Goal: Check status: Check status

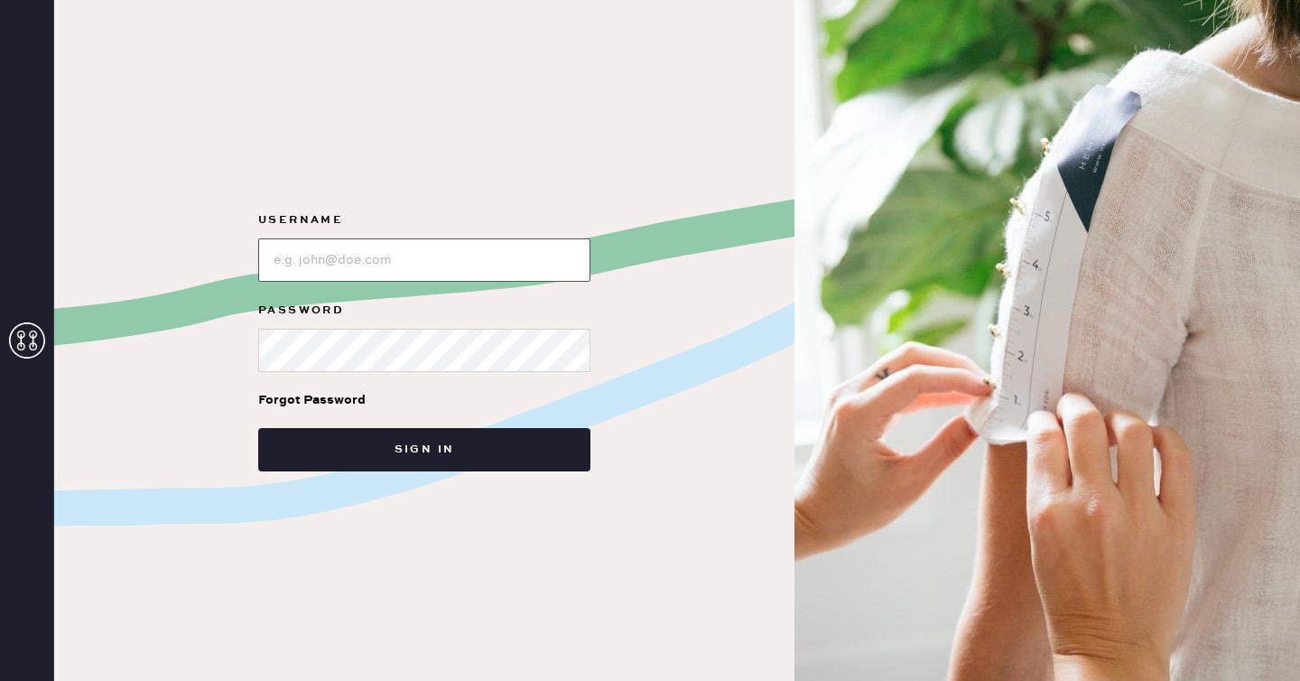
click at [320, 267] on input "loginName" at bounding box center [424, 259] width 332 height 43
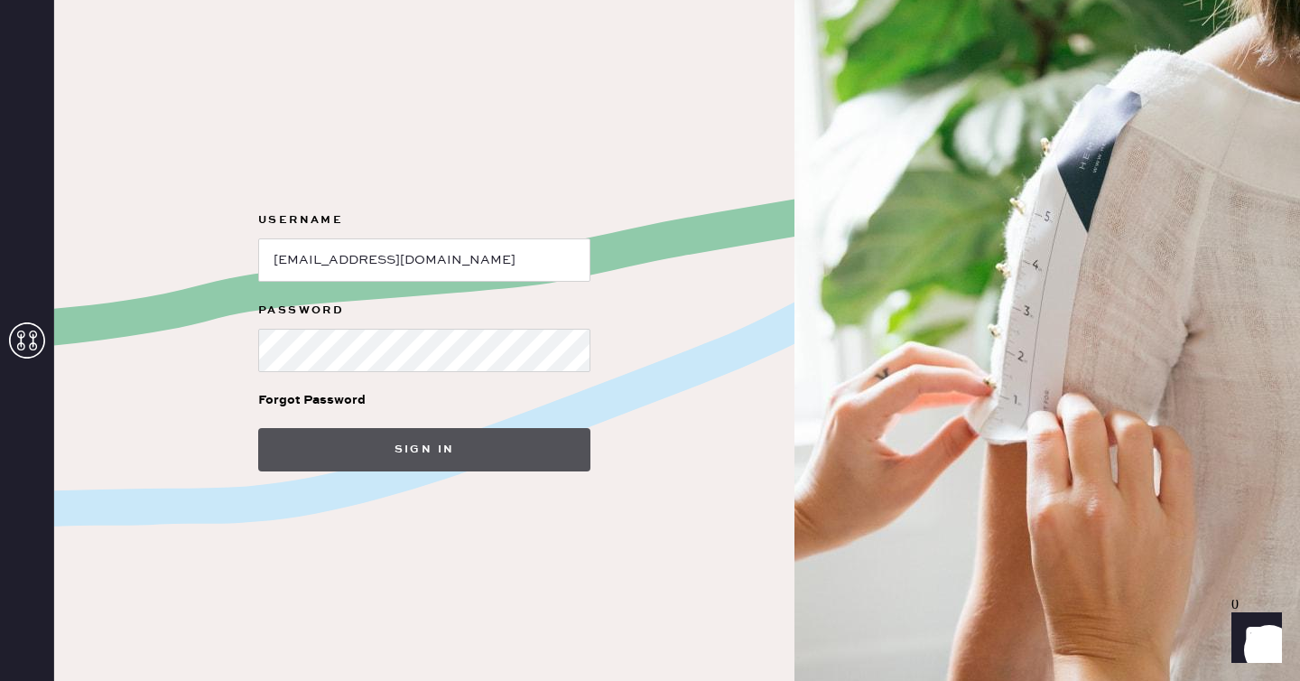
click at [346, 459] on button "Sign in" at bounding box center [424, 449] width 332 height 43
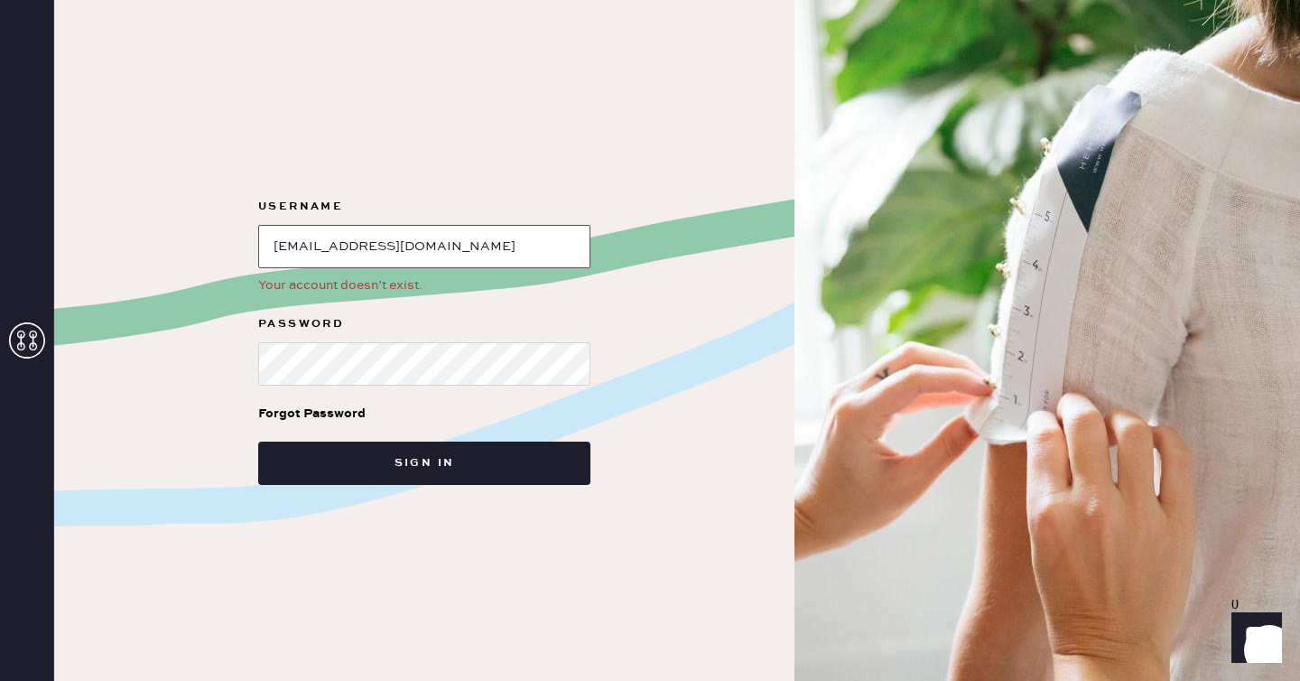
click at [472, 250] on input "loginName" at bounding box center [424, 246] width 332 height 43
type input "[EMAIL_ADDRESS][DOMAIN_NAME]"
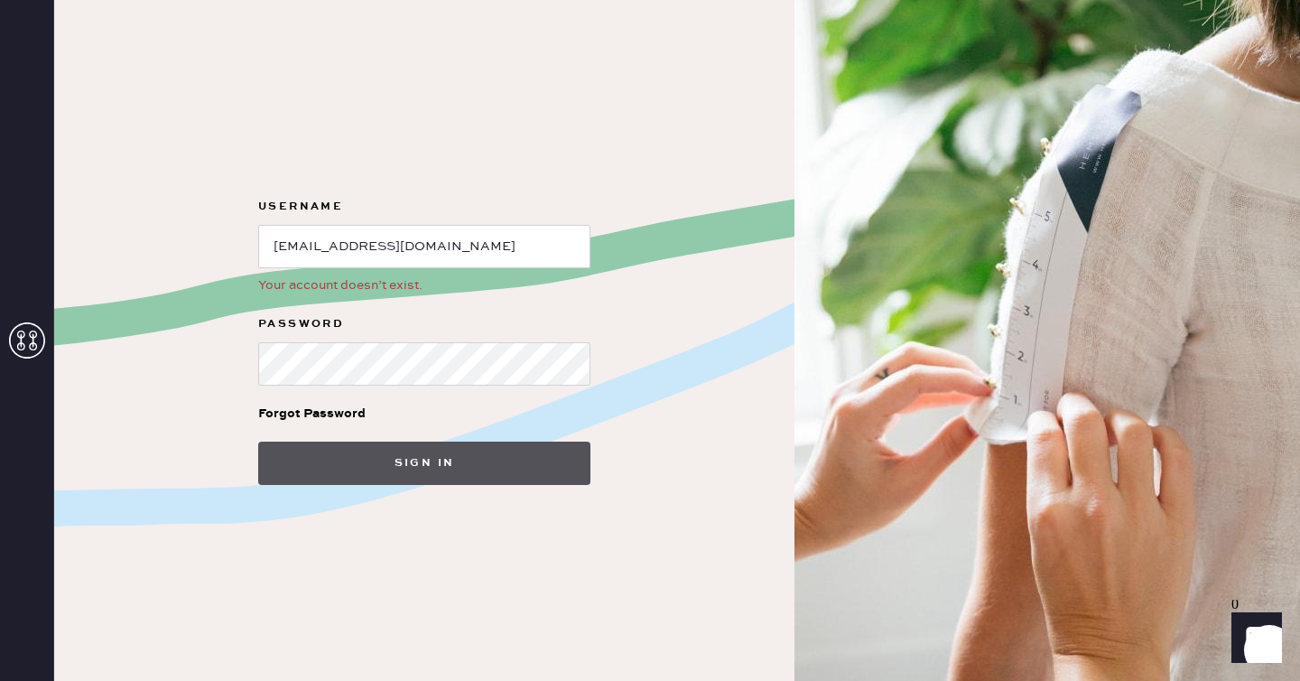
click at [387, 462] on button "Sign in" at bounding box center [424, 463] width 332 height 43
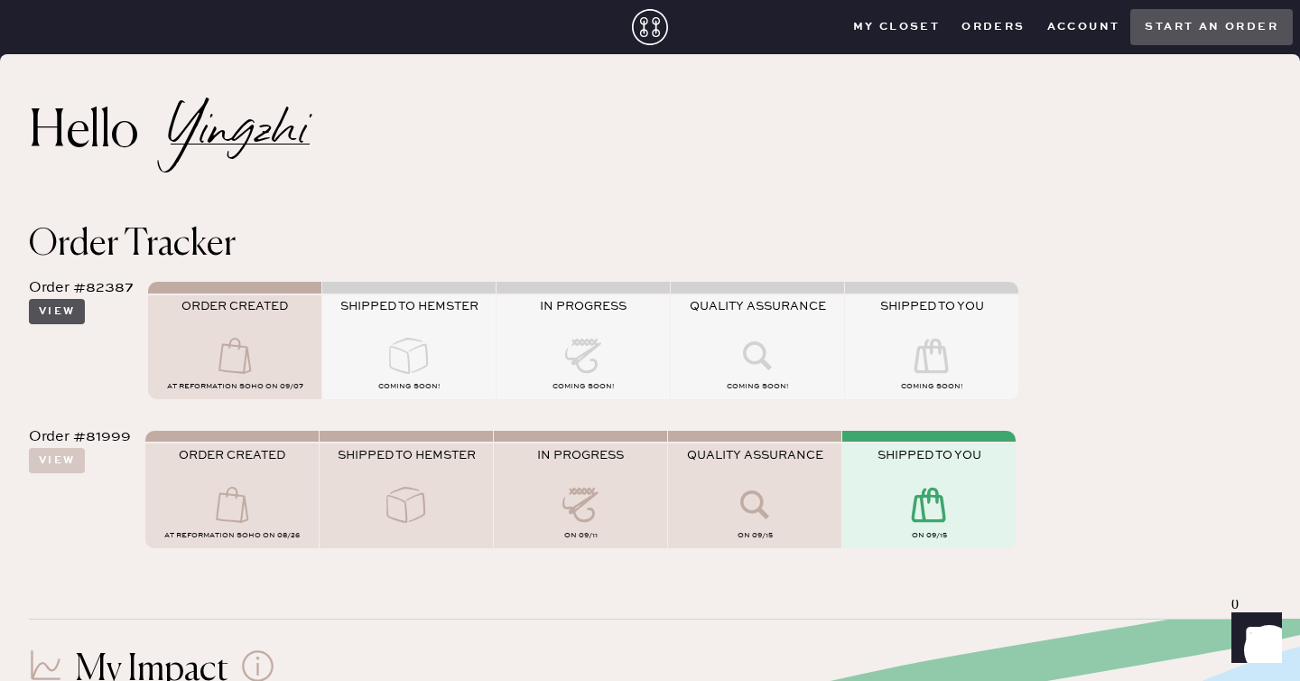
click at [69, 317] on button "View" at bounding box center [57, 311] width 56 height 25
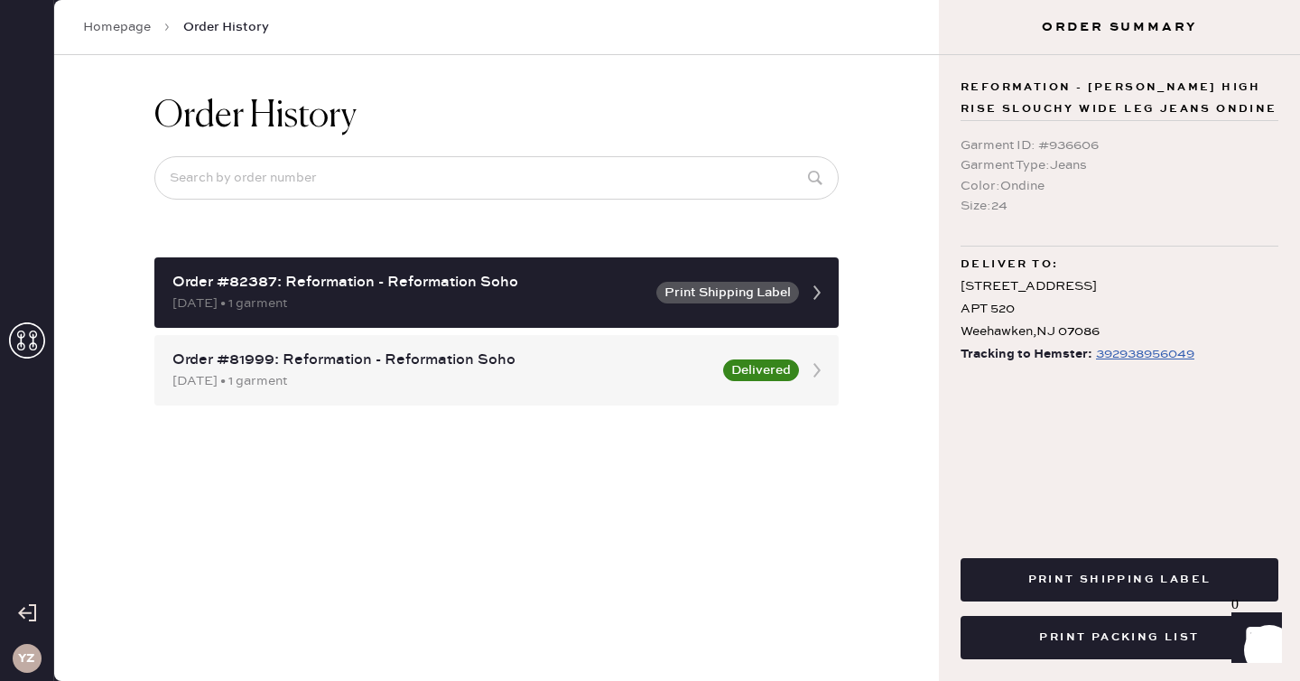
click at [1161, 358] on div "392938956049" at bounding box center [1145, 354] width 98 height 22
